Goal: Information Seeking & Learning: Learn about a topic

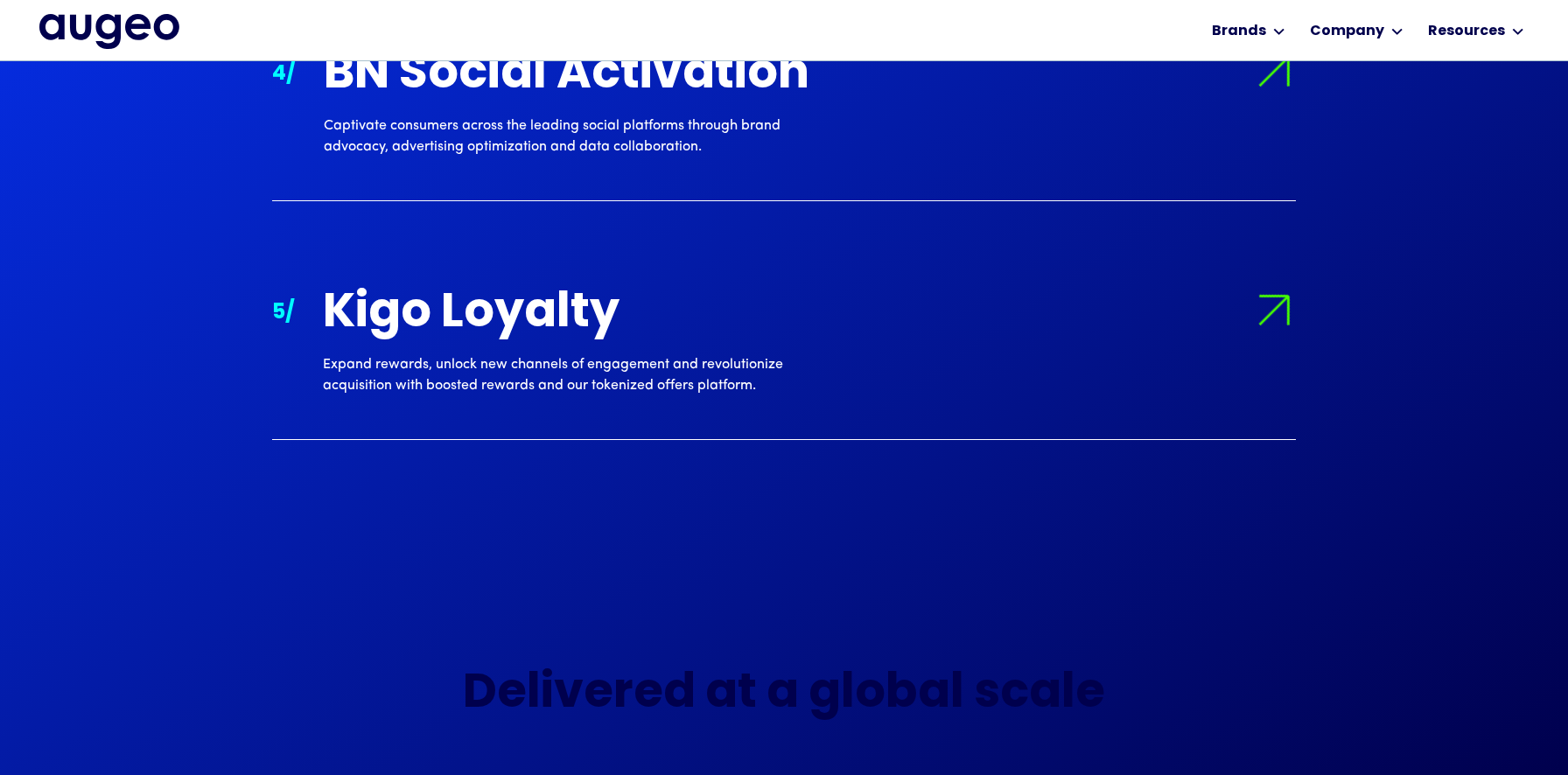
scroll to position [2575, 0]
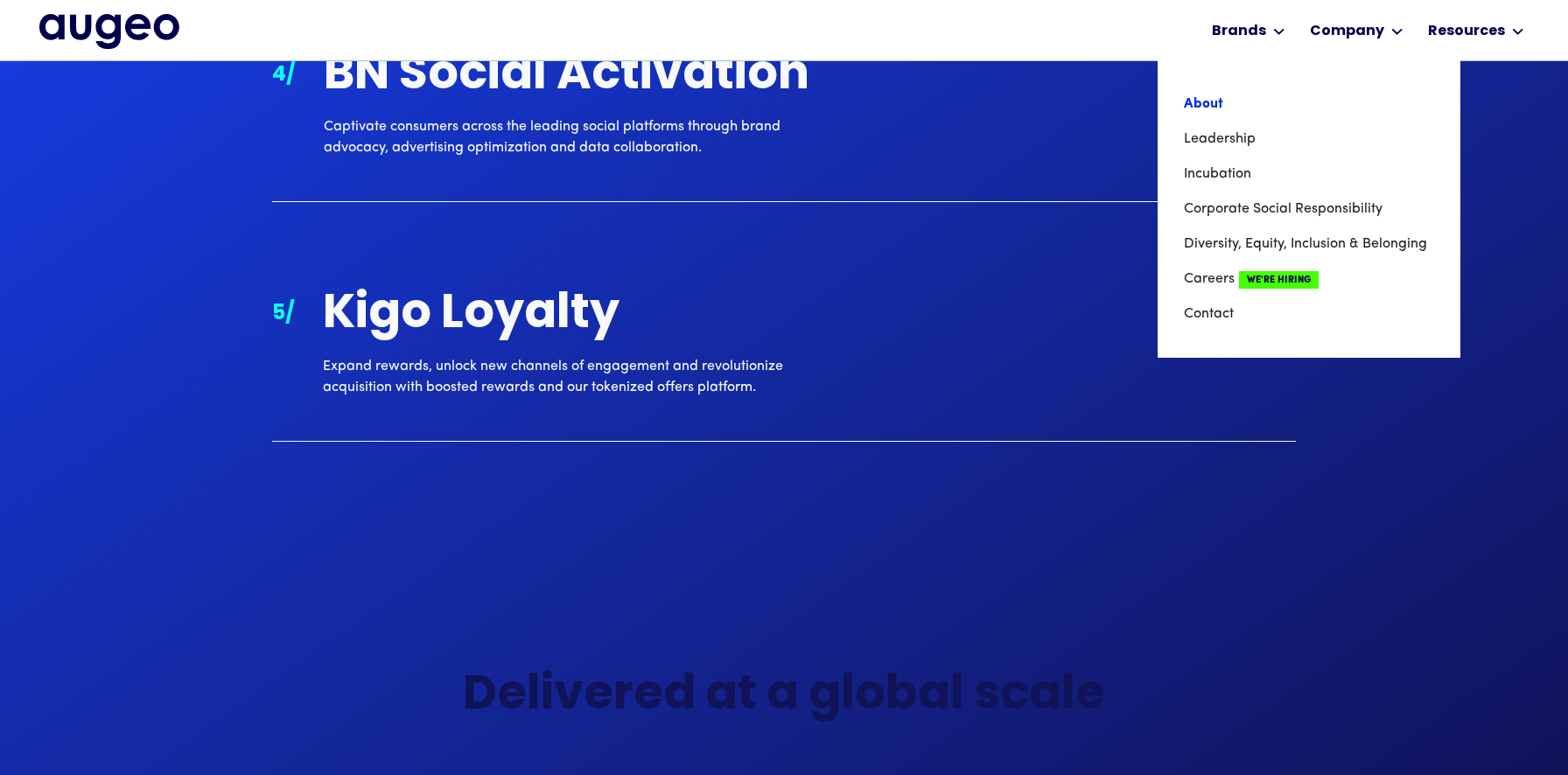
click at [1214, 109] on link "About" at bounding box center [1308, 104] width 250 height 35
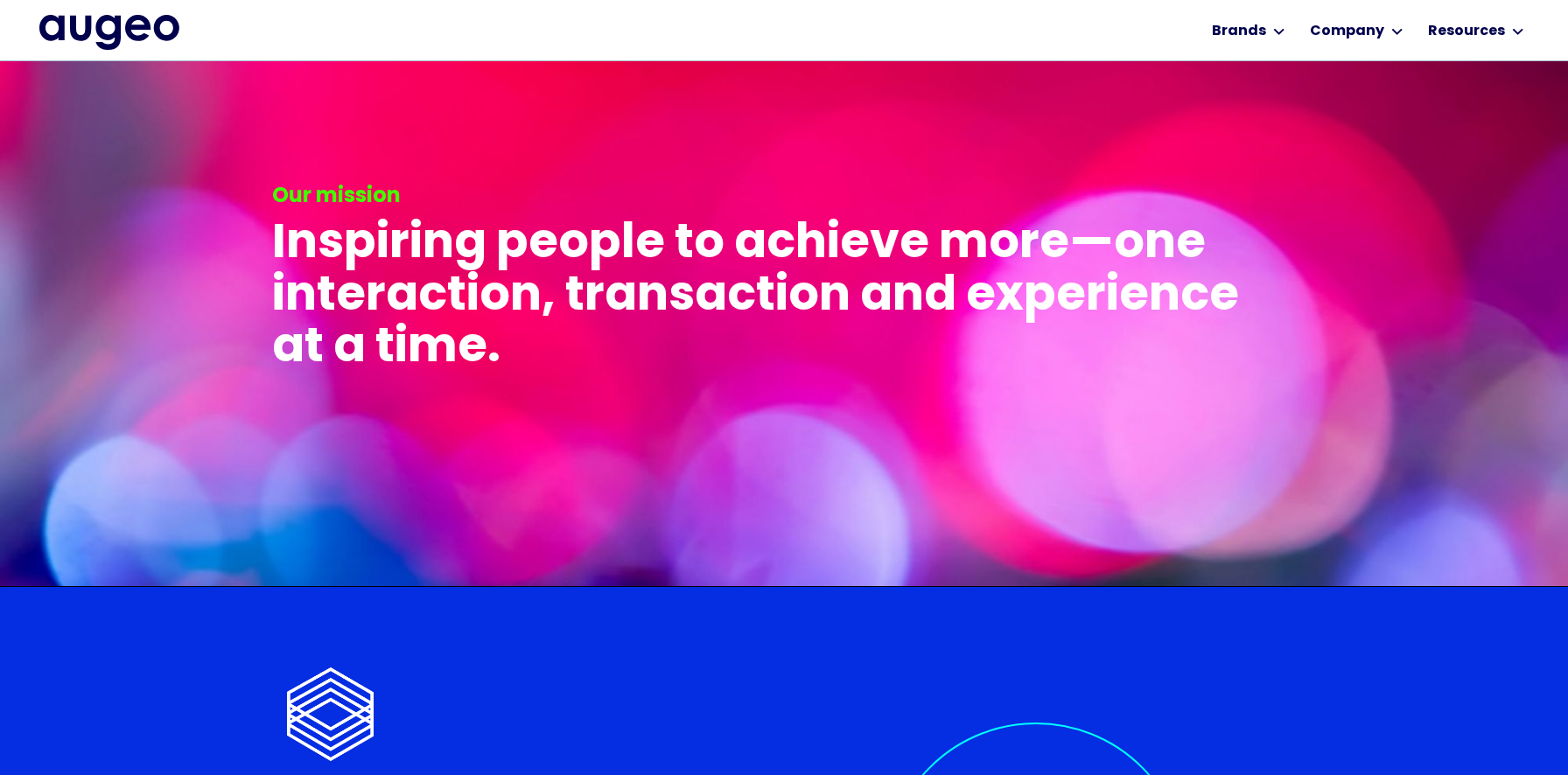
scroll to position [3534, 0]
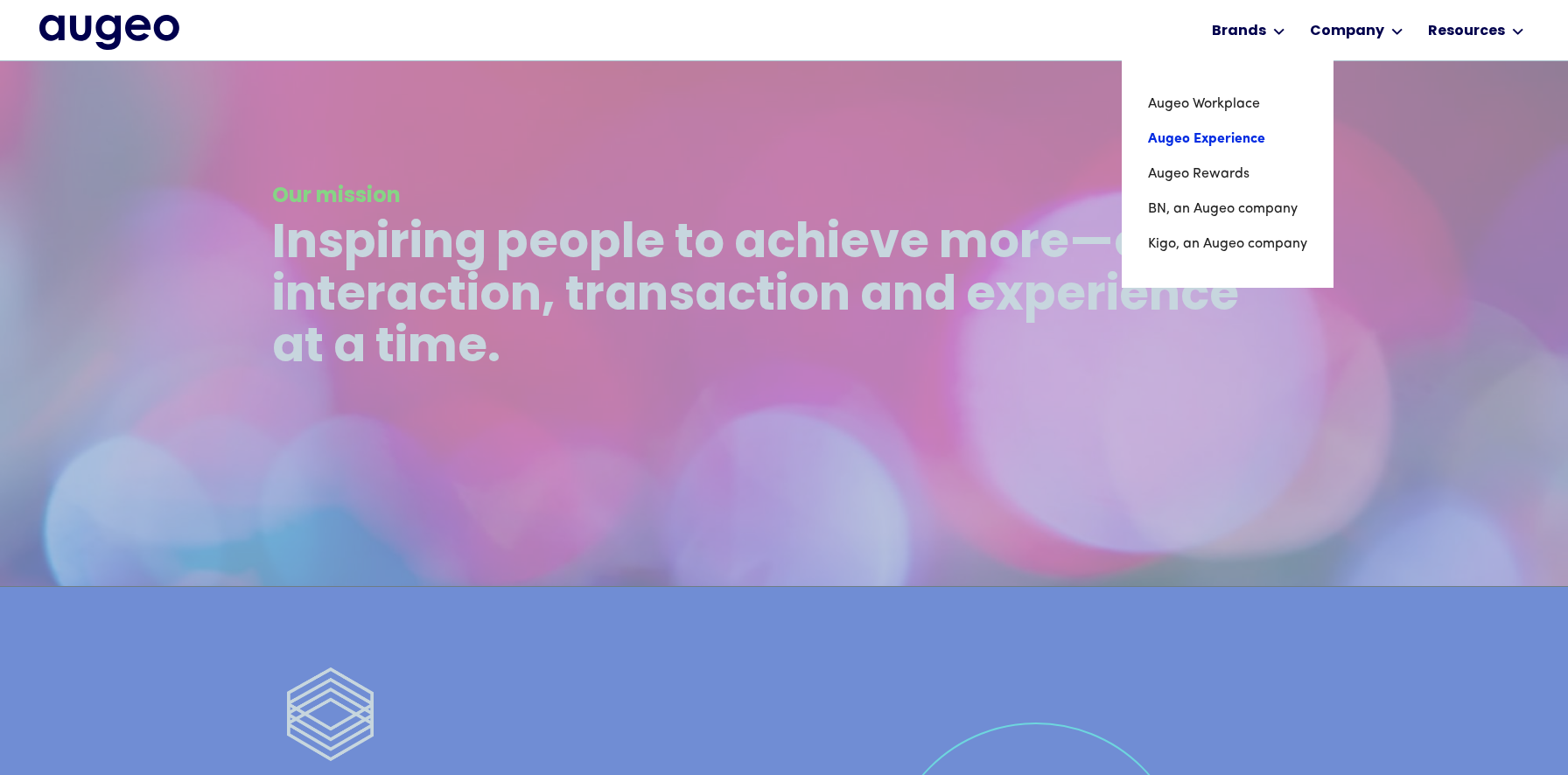
click at [1235, 130] on link "Augeo Experience" at bounding box center [1227, 138] width 159 height 35
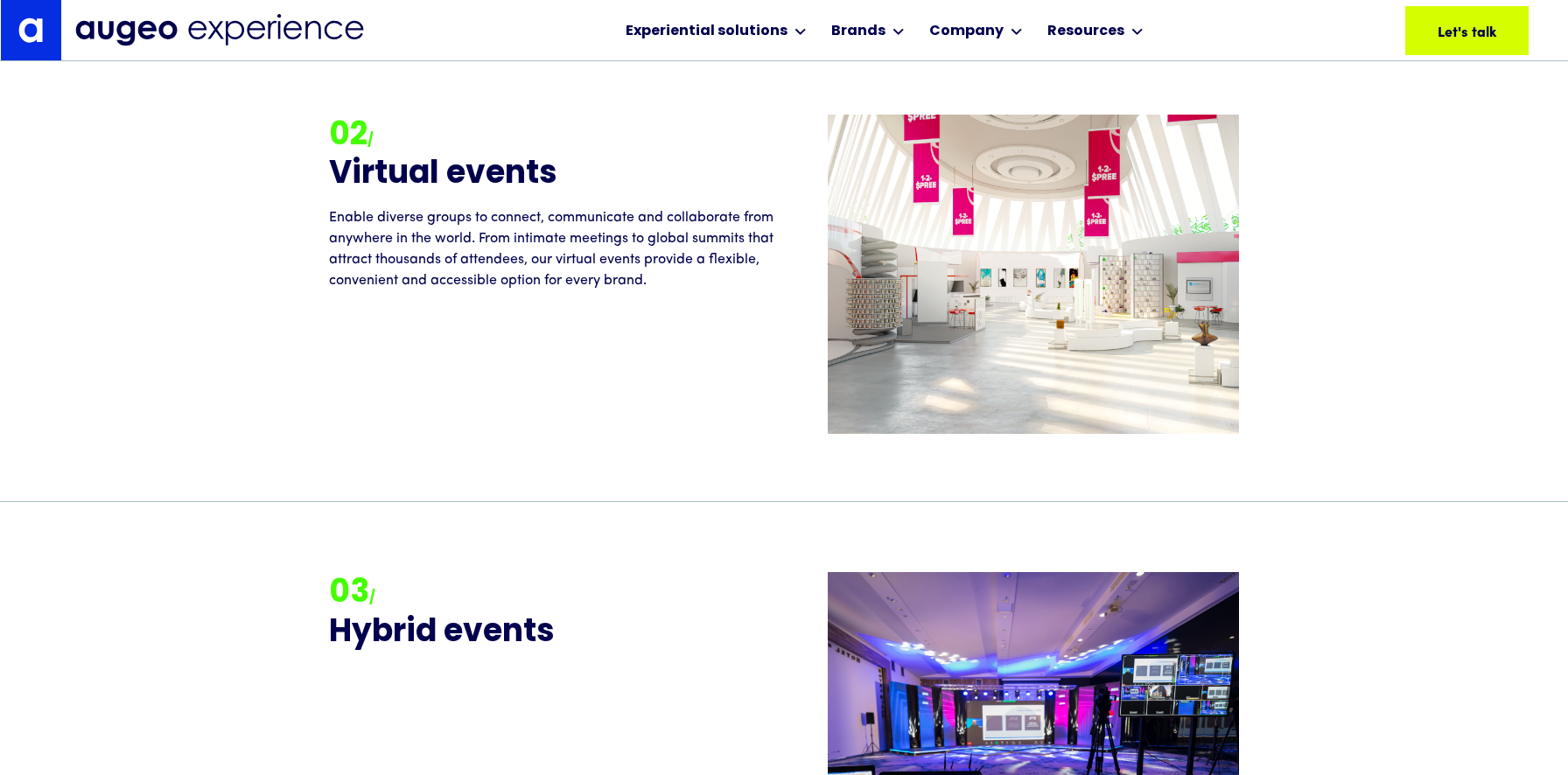
scroll to position [2437, 0]
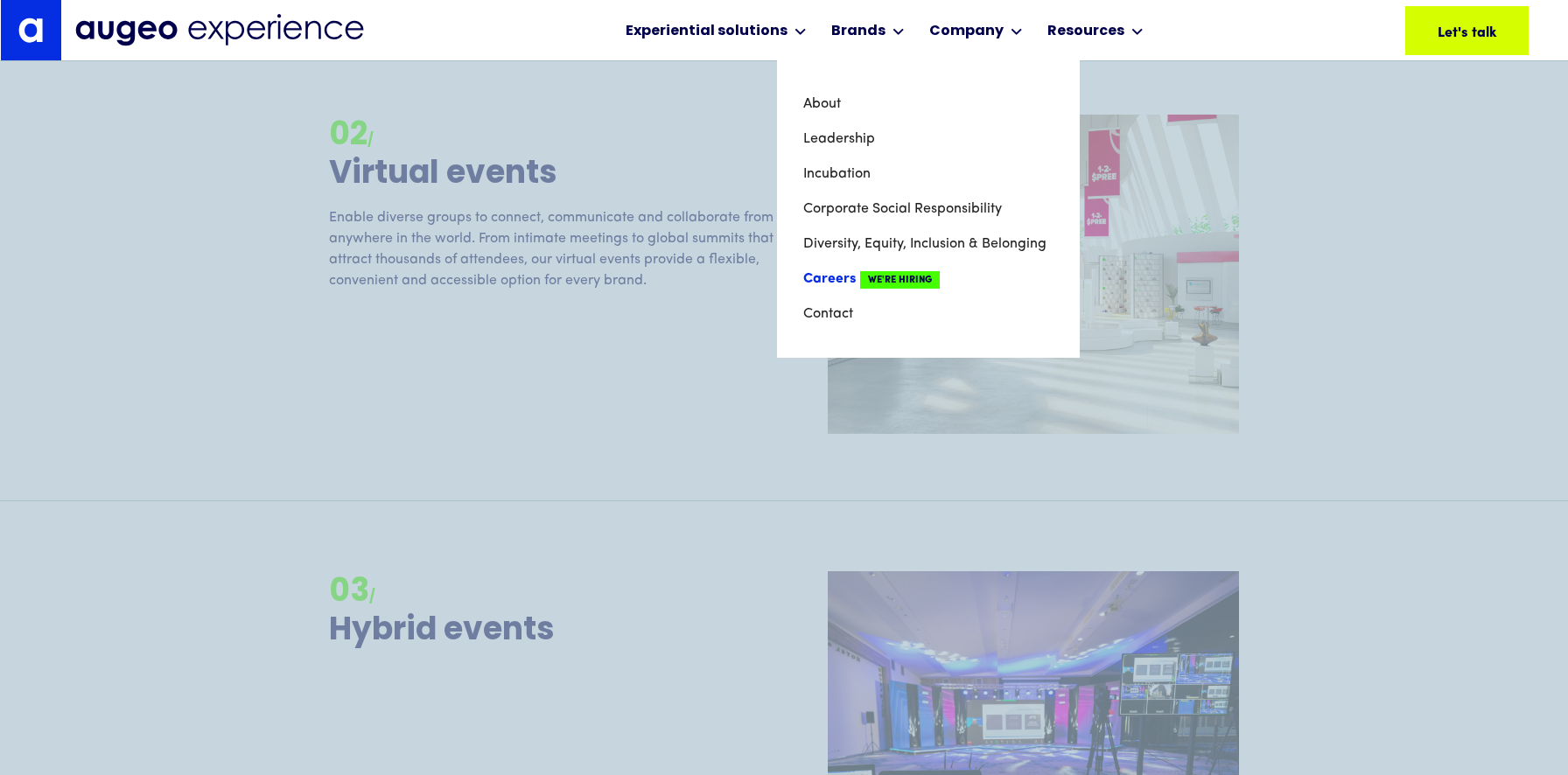
click at [839, 283] on link "Careers We're Hiring" at bounding box center [927, 279] width 250 height 35
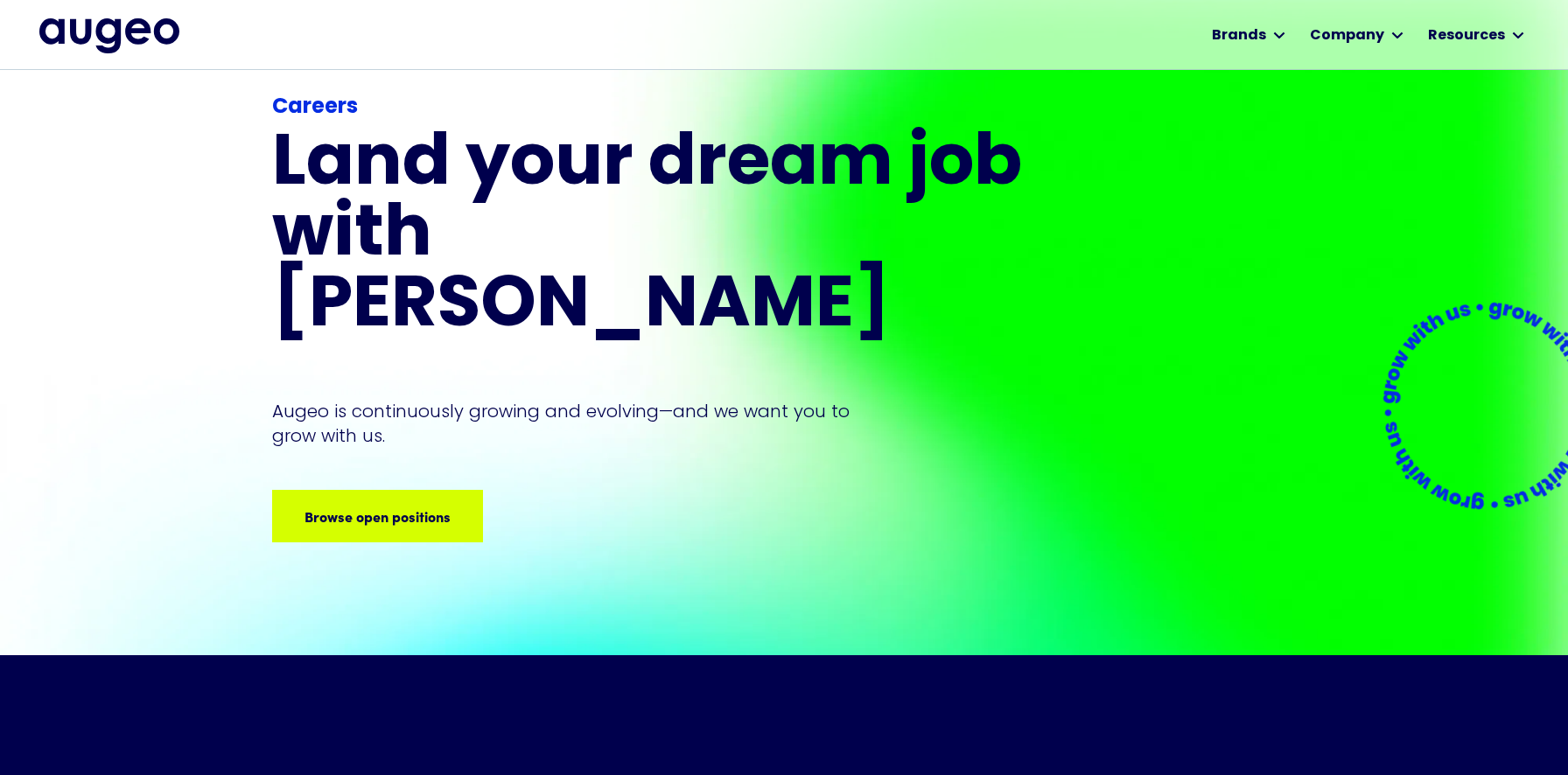
click at [427, 442] on div "Careers Land your dream job﻿ with Augeo Augeo is continuously growing and evolv…" at bounding box center [650, 317] width 756 height 450
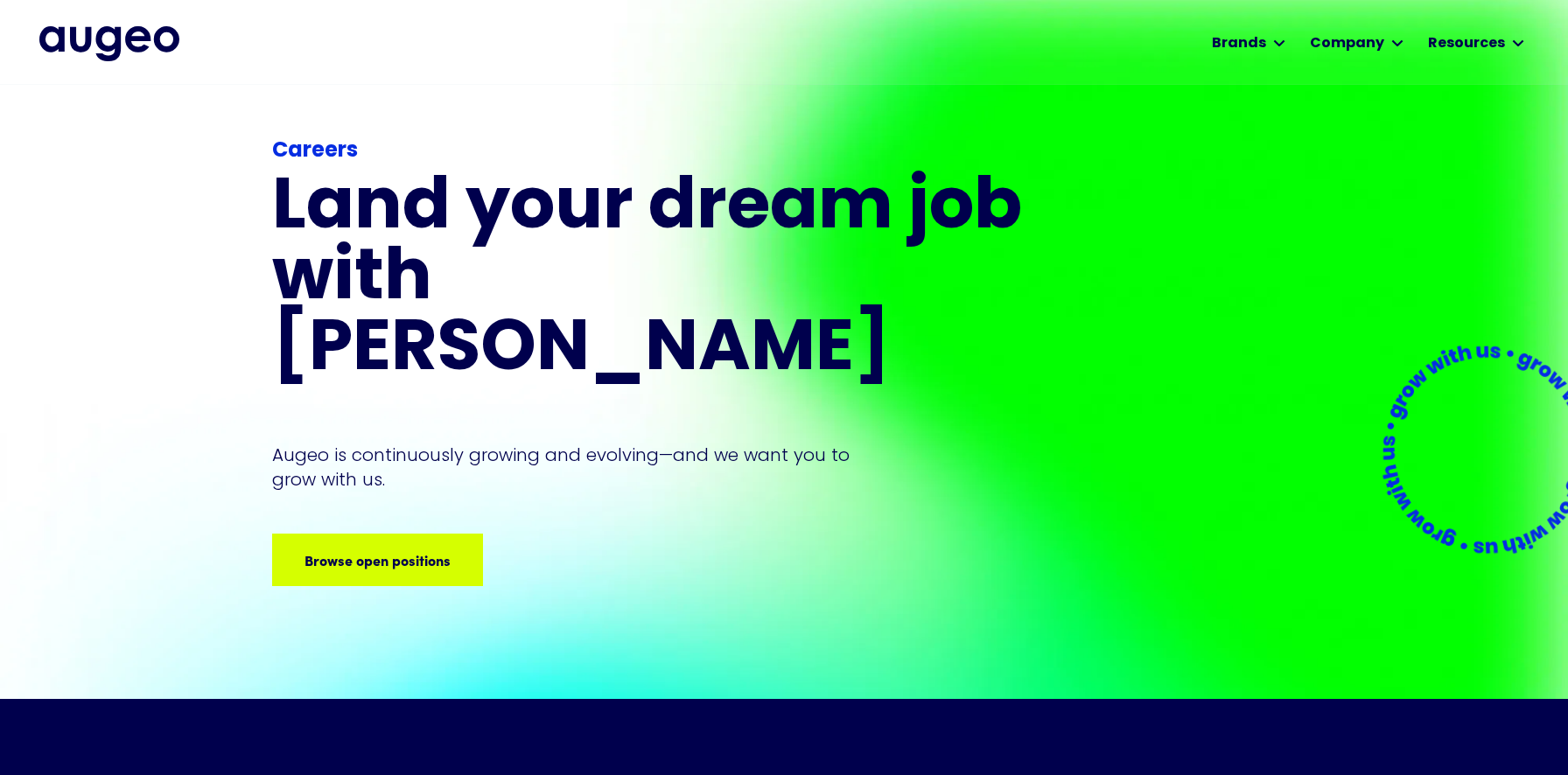
click at [424, 482] on div "Careers Land your dream job﻿ with Augeo Augeo is continuously growing and evolv…" at bounding box center [650, 361] width 756 height 450
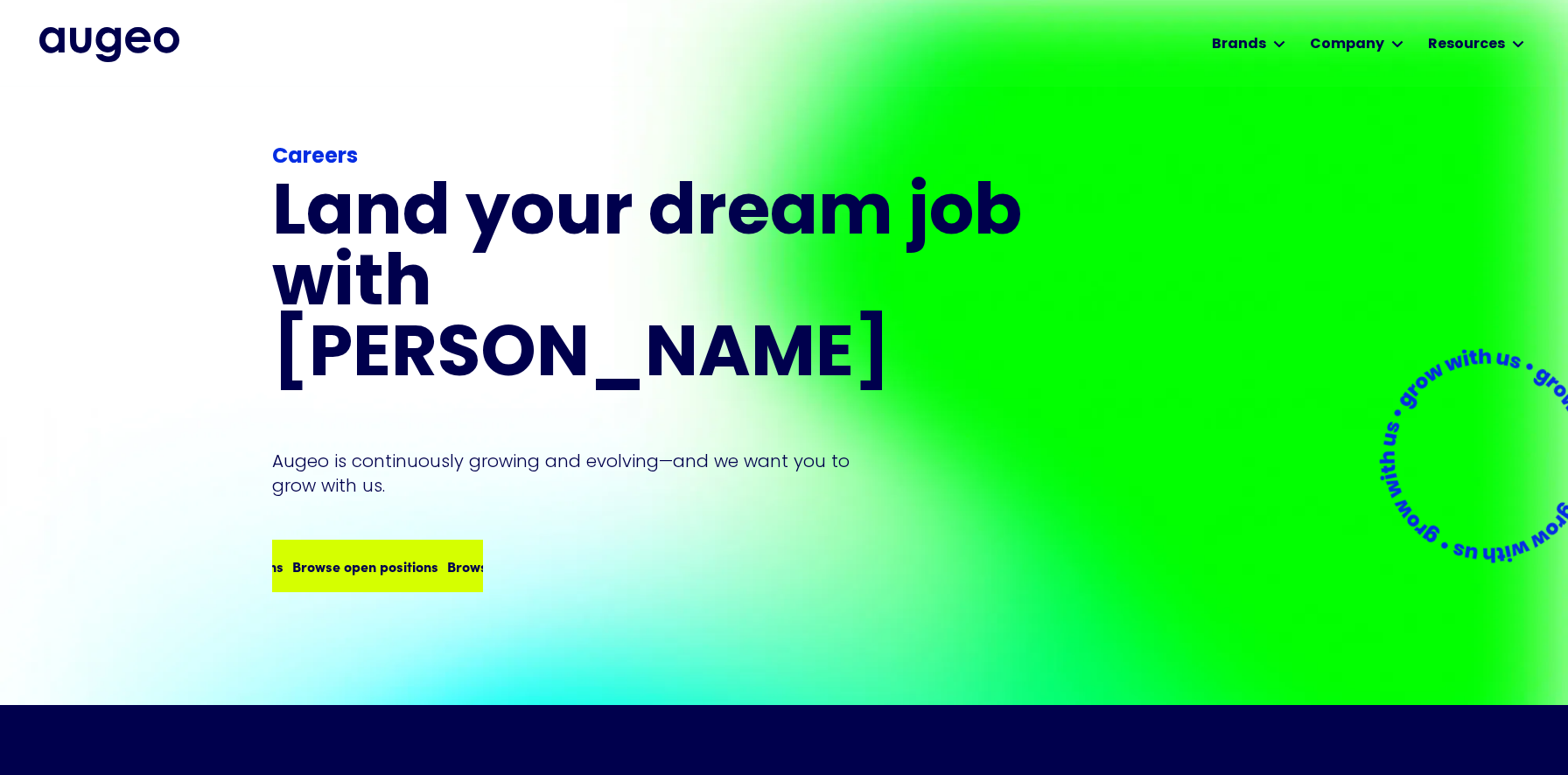
scroll to position [2, 0]
click at [436, 556] on div "Browse open positions" at bounding box center [471, 566] width 146 height 21
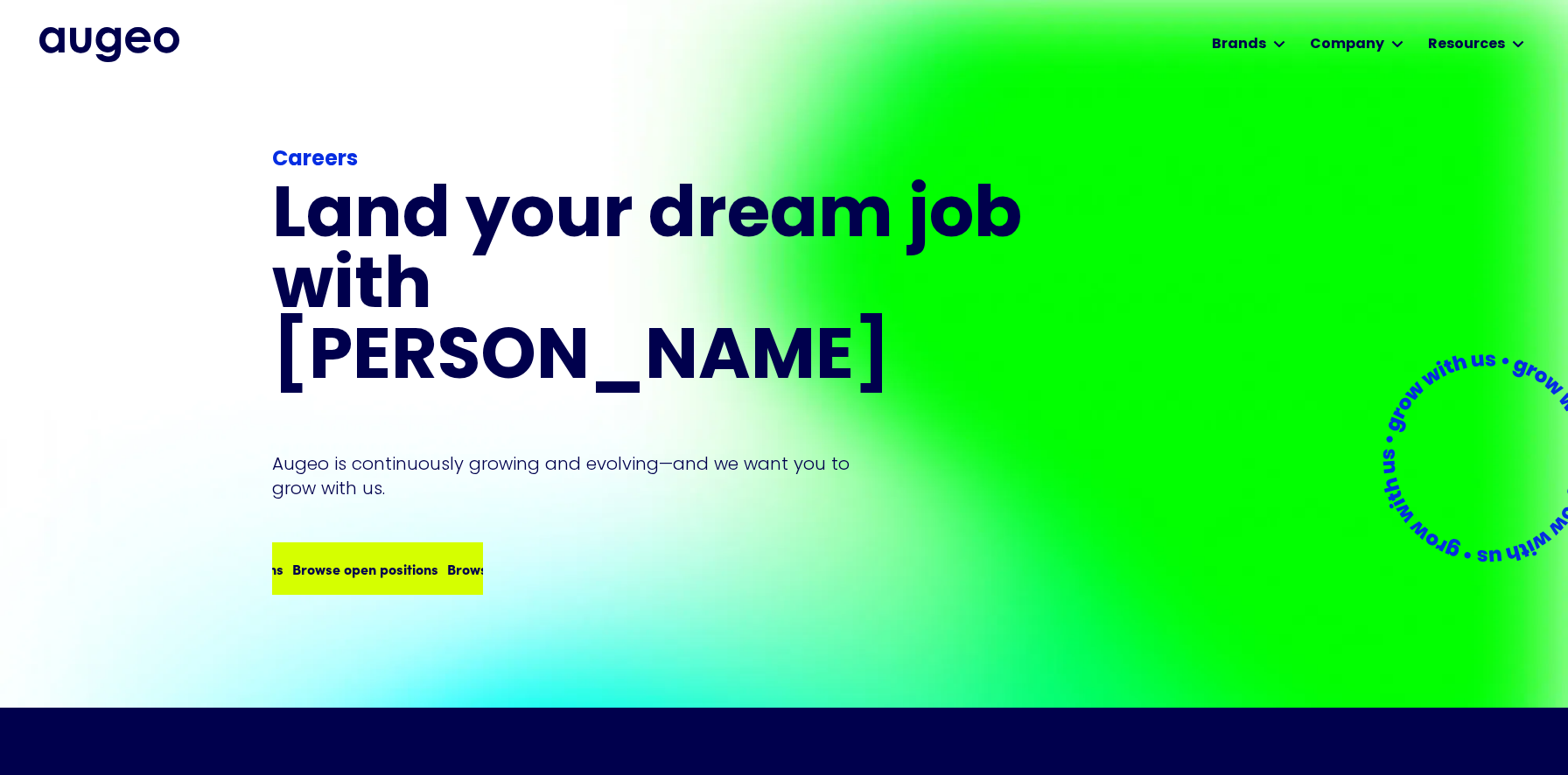
scroll to position [0, 0]
